Goal: Task Accomplishment & Management: Use online tool/utility

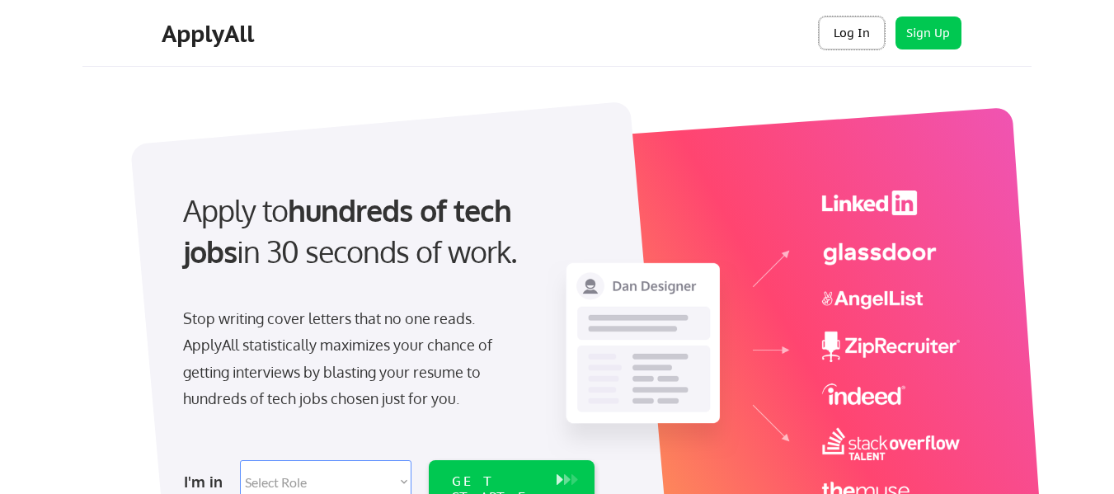
click at [849, 40] on button "Log In" at bounding box center [852, 32] width 66 height 33
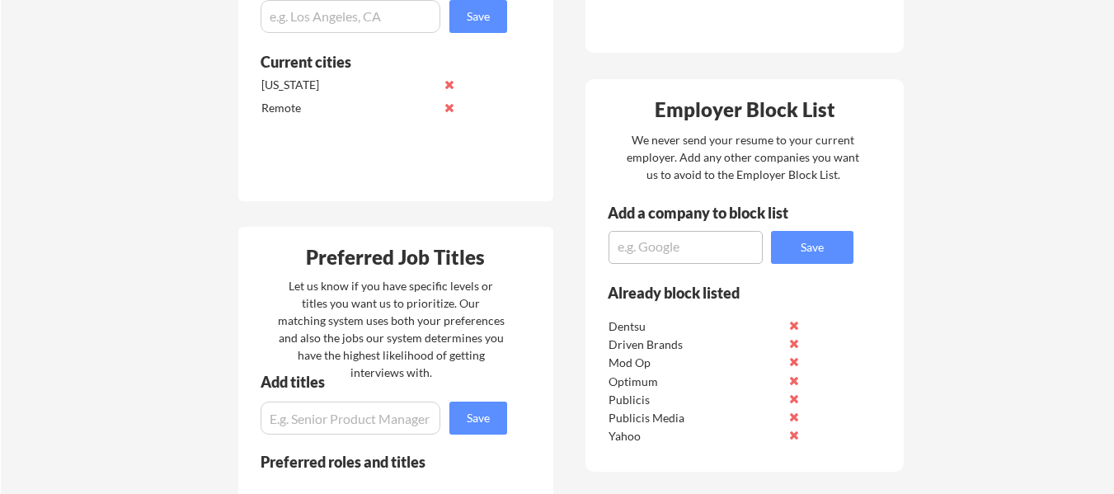
scroll to position [907, 0]
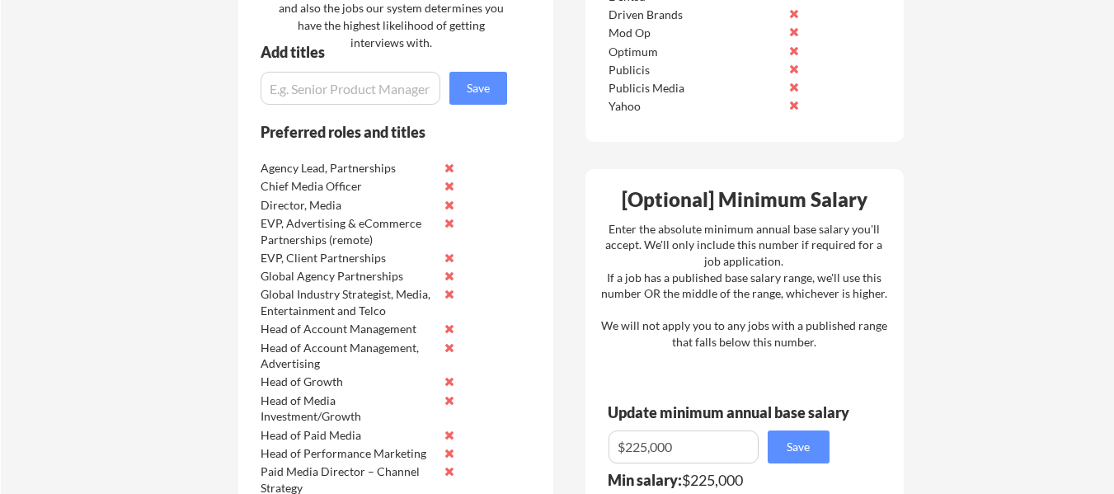
click at [369, 94] on input "input" at bounding box center [351, 88] width 180 height 33
paste input "Head of Media US"
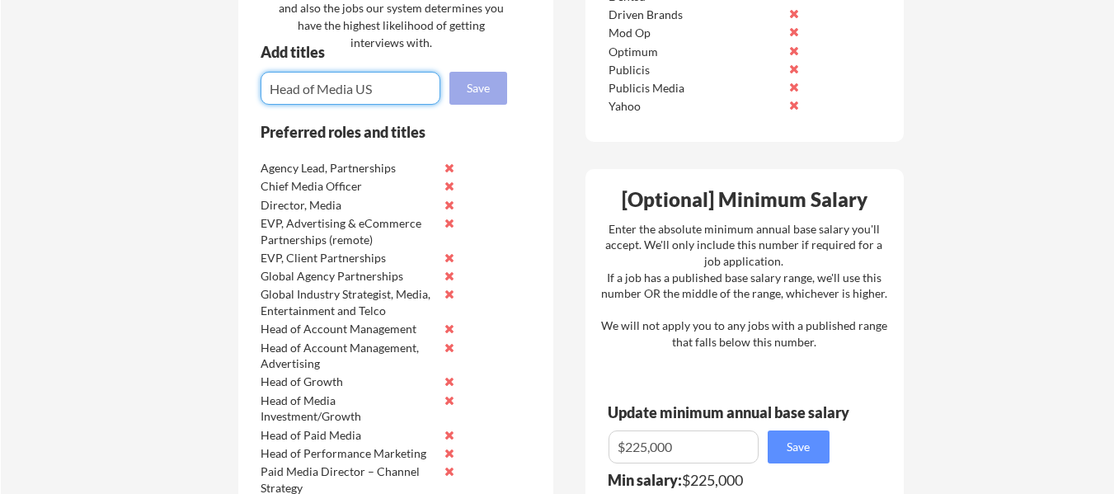
type input "Head of Media US"
click at [479, 78] on button "Save" at bounding box center [478, 88] width 58 height 33
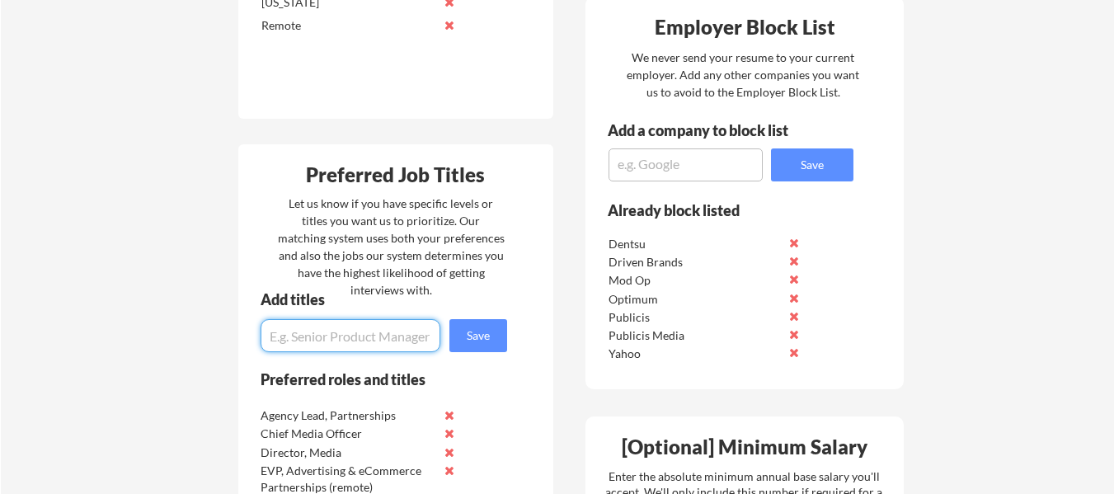
scroll to position [330, 0]
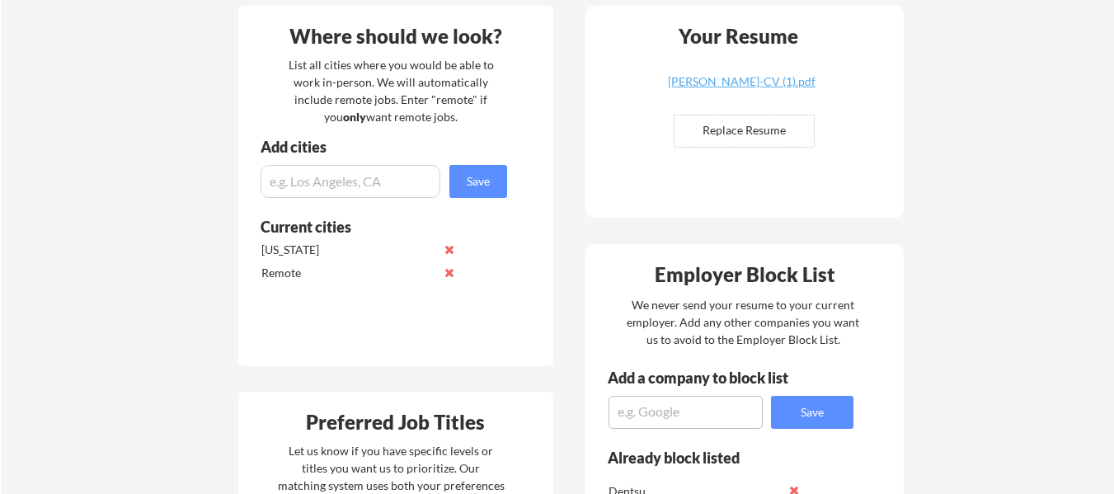
scroll to position [660, 0]
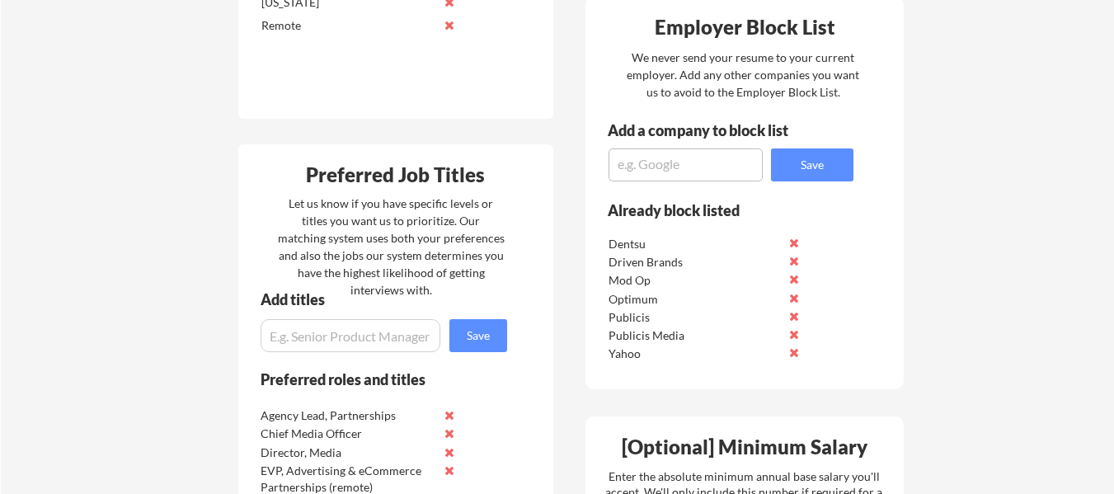
click at [382, 328] on input "input" at bounding box center [351, 335] width 180 height 33
paste input "VP, Paid Marketing"
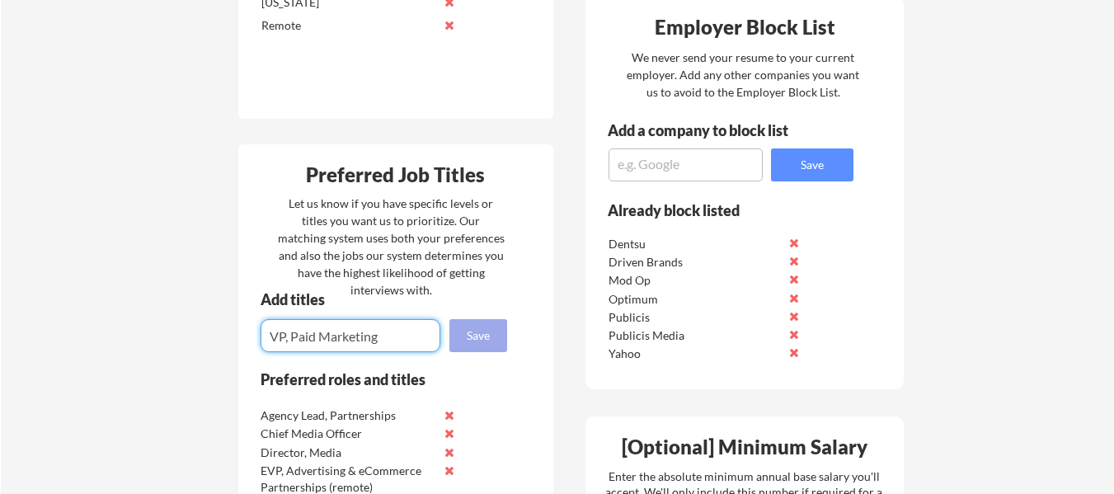
type input "VP, Paid Marketing"
click at [463, 336] on button "Save" at bounding box center [478, 335] width 58 height 33
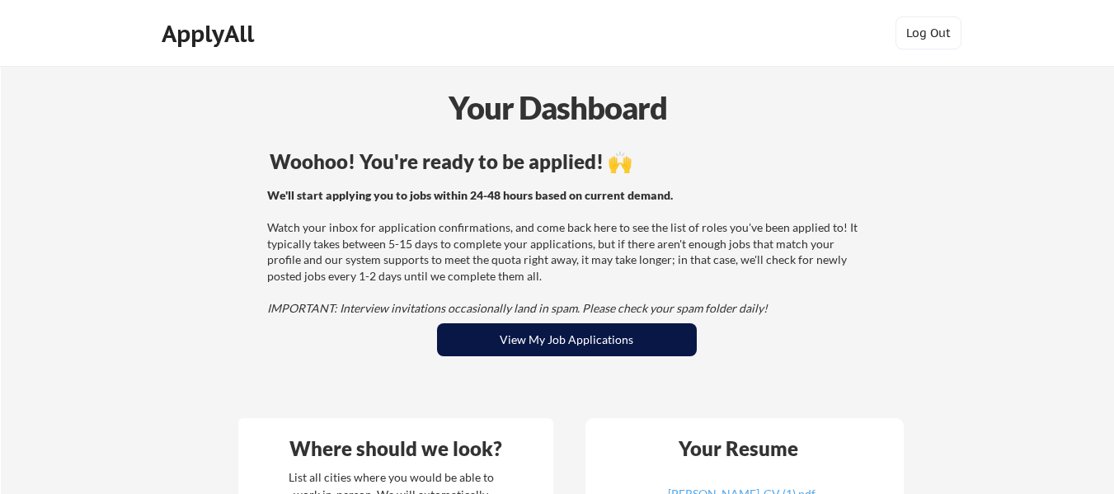
click at [636, 341] on button "View My Job Applications" at bounding box center [567, 339] width 260 height 33
